Goal: Find specific page/section

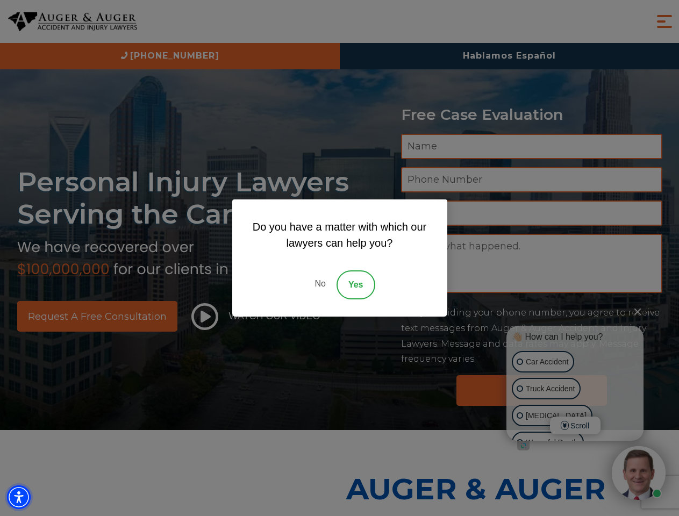
click at [19, 497] on img "Accessibility Menu" at bounding box center [19, 497] width 24 height 24
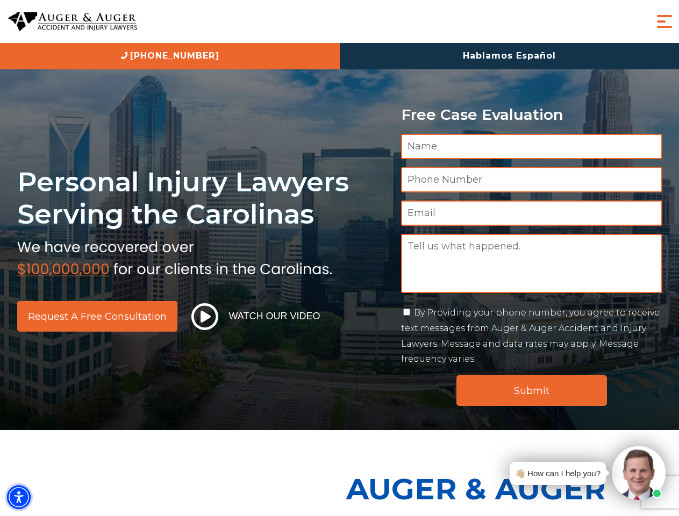
click at [19, 497] on img "Accessibility Menu" at bounding box center [19, 497] width 24 height 24
